Goal: Information Seeking & Learning: Check status

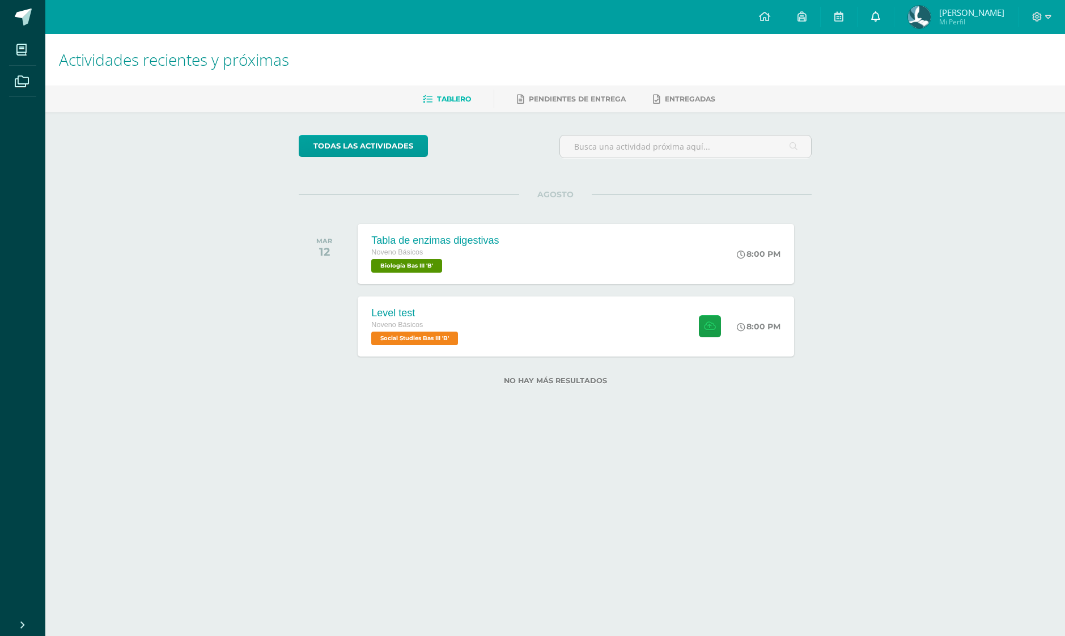
click at [876, 22] on span at bounding box center [875, 17] width 9 height 12
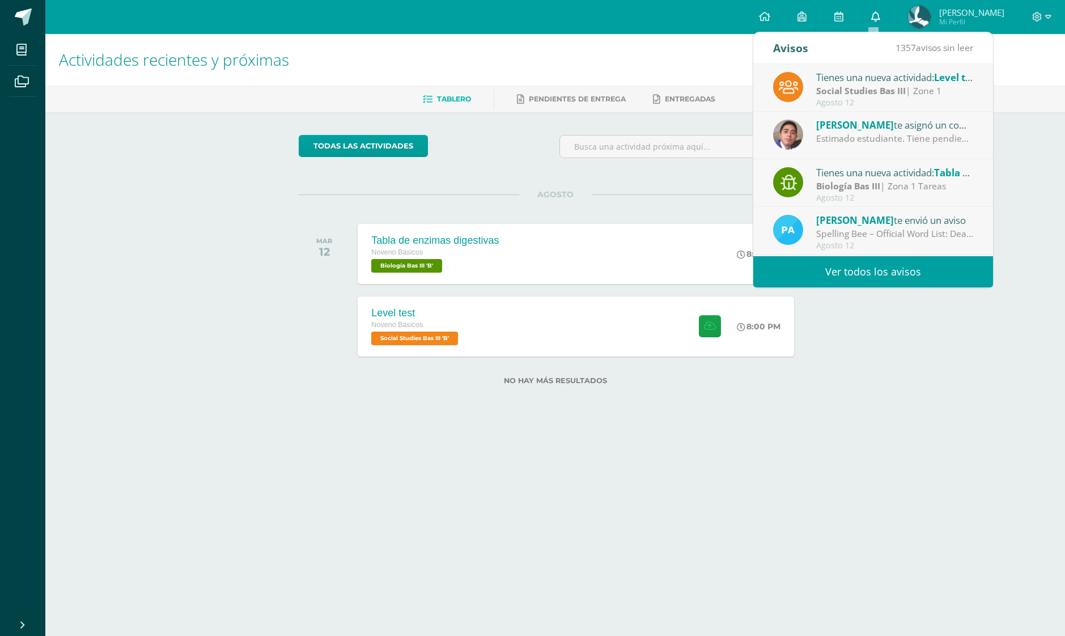
click at [877, 23] on span at bounding box center [875, 17] width 9 height 12
click at [917, 146] on div "[PERSON_NAME] te asignó un comentario en 'Tabla de enzimas digestivas' para 'Bi…" at bounding box center [873, 136] width 240 height 48
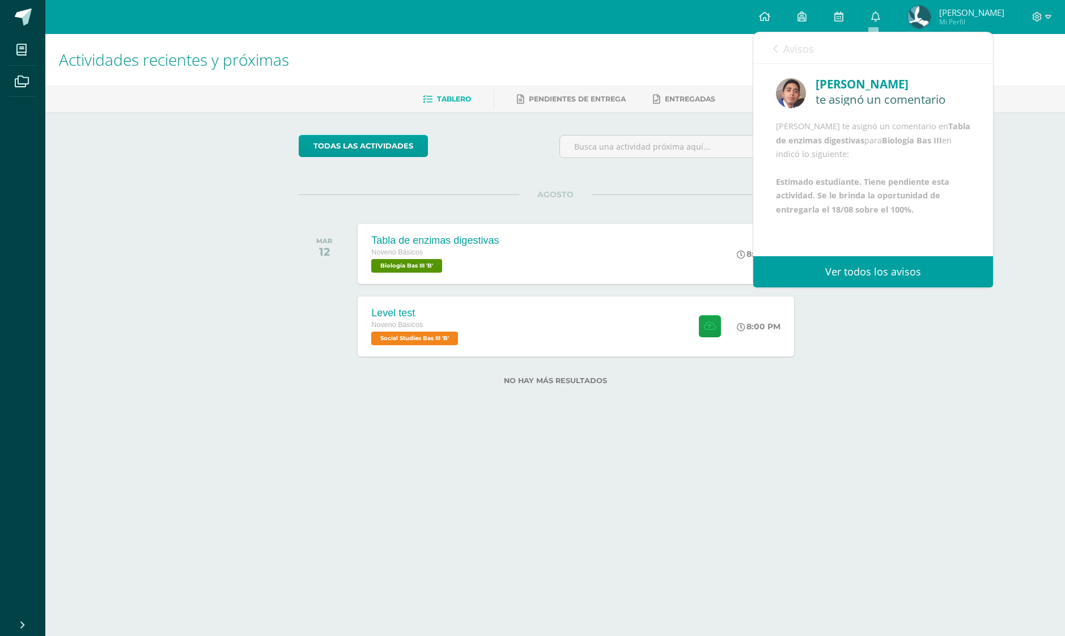
scroll to position [27, 0]
drag, startPoint x: 883, startPoint y: 222, endPoint x: 921, endPoint y: 231, distance: 39.0
click at [921, 217] on div "[PERSON_NAME] te asignó un comentario en Tabla de enzimas digestivas para Biolo…" at bounding box center [873, 168] width 194 height 97
click at [817, 215] on b "Estimado estudiante. Tiene pendiente esta actividad. Se le brinda la oportunida…" at bounding box center [862, 195] width 173 height 39
drag, startPoint x: 817, startPoint y: 226, endPoint x: 989, endPoint y: 226, distance: 171.8
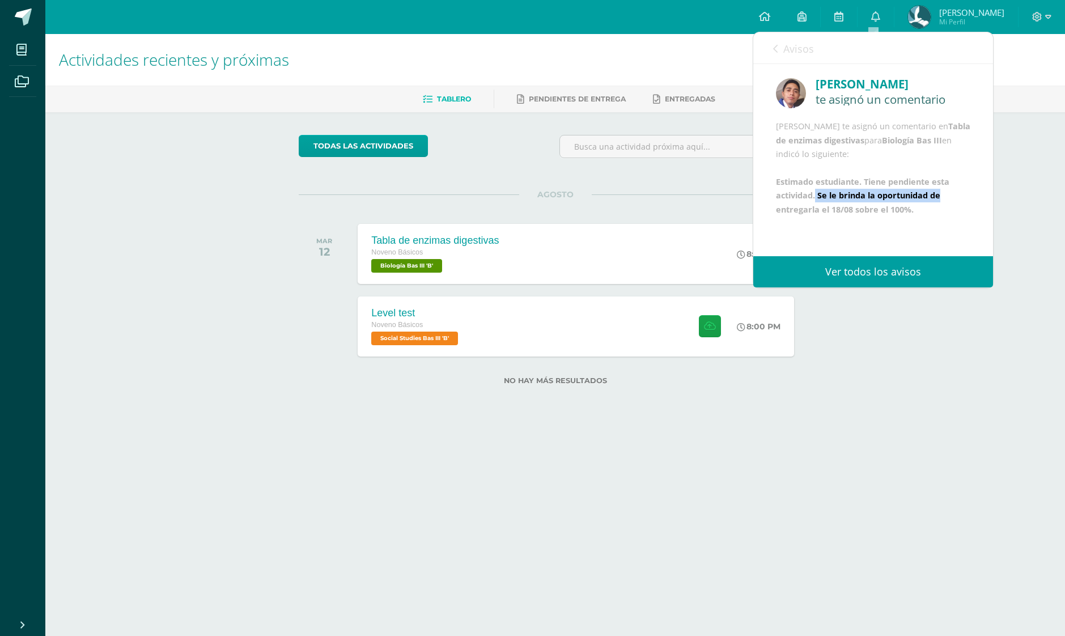
click at [989, 226] on div "[PERSON_NAME] te asignó un comentario [PERSON_NAME] te asignó un comentario en …" at bounding box center [873, 160] width 240 height 192
click at [766, 228] on div "[PERSON_NAME] te asignó un comentario [PERSON_NAME] te asignó un comentario en …" at bounding box center [873, 146] width 240 height 164
drag, startPoint x: 811, startPoint y: 244, endPoint x: 904, endPoint y: 247, distance: 93.0
click at [904, 228] on div "[PERSON_NAME] te asignó un comentario [PERSON_NAME] te asignó un comentario en …" at bounding box center [873, 146] width 240 height 164
click at [926, 228] on div "[PERSON_NAME] te asignó un comentario [PERSON_NAME] te asignó un comentario en …" at bounding box center [873, 146] width 240 height 164
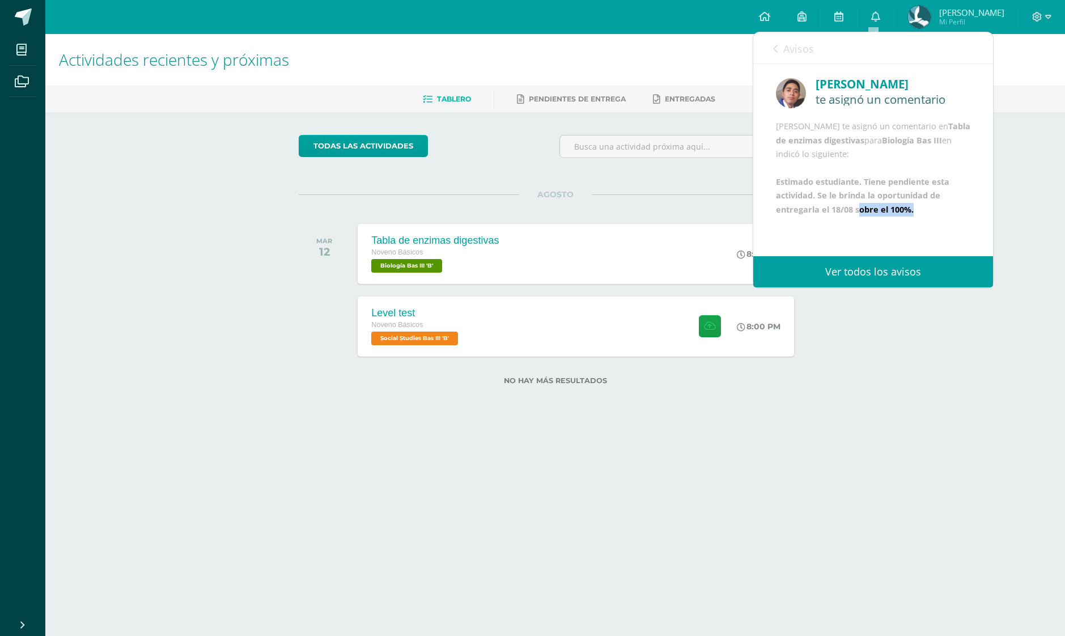
drag, startPoint x: 873, startPoint y: 240, endPoint x: 931, endPoint y: 247, distance: 58.2
click at [931, 228] on div "[PERSON_NAME] te asignó un comentario [PERSON_NAME] te asignó un comentario en …" at bounding box center [873, 146] width 240 height 164
drag, startPoint x: 974, startPoint y: 442, endPoint x: 965, endPoint y: 431, distance: 14.5
click at [971, 421] on html "Mis cursos Archivos Cerrar panel Artes Plásticas Bas III Noveno Básicos "B" Bio…" at bounding box center [532, 210] width 1065 height 421
